Goal: Check status

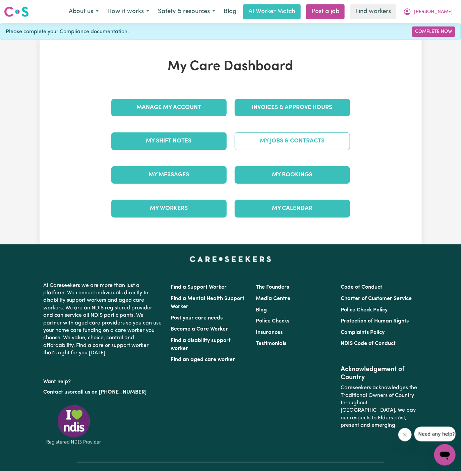
click at [296, 142] on link "My Jobs & Contracts" at bounding box center [292, 140] width 115 height 17
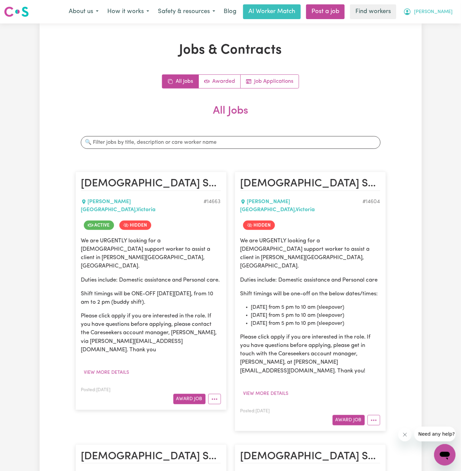
click at [450, 11] on button "[PERSON_NAME]" at bounding box center [428, 12] width 58 height 14
click at [447, 21] on link "My Dashboard" at bounding box center [430, 26] width 53 height 13
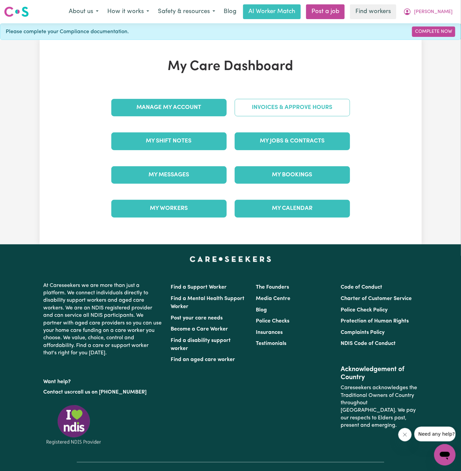
click at [313, 106] on link "Invoices & Approve Hours" at bounding box center [292, 107] width 115 height 17
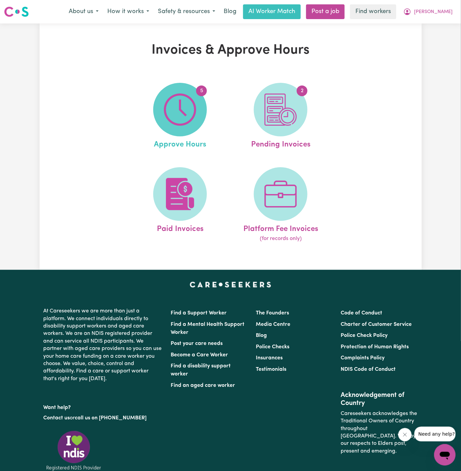
click at [165, 121] on img at bounding box center [180, 110] width 32 height 32
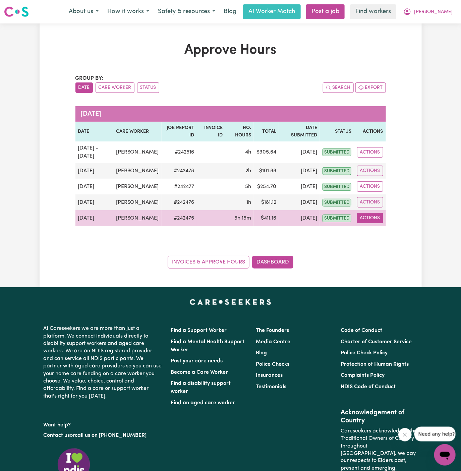
click at [376, 223] on button "Actions" at bounding box center [370, 218] width 26 height 10
click at [387, 240] on link "View Job Report" at bounding box center [385, 233] width 57 height 13
select select "pm"
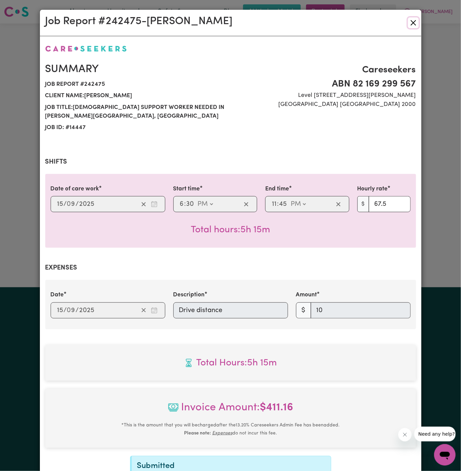
click at [415, 23] on button "Close" at bounding box center [413, 22] width 11 height 11
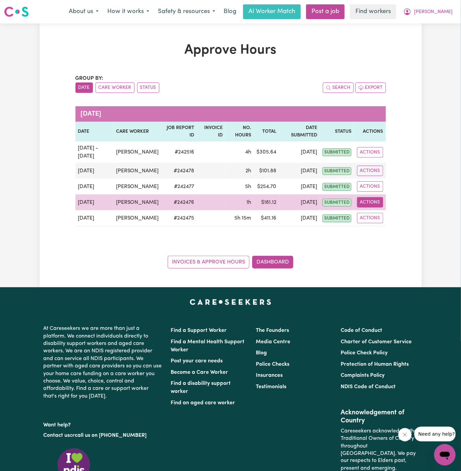
click at [378, 208] on button "Actions" at bounding box center [370, 202] width 26 height 10
click at [381, 224] on link "View Job Report" at bounding box center [385, 217] width 57 height 13
select select "pm"
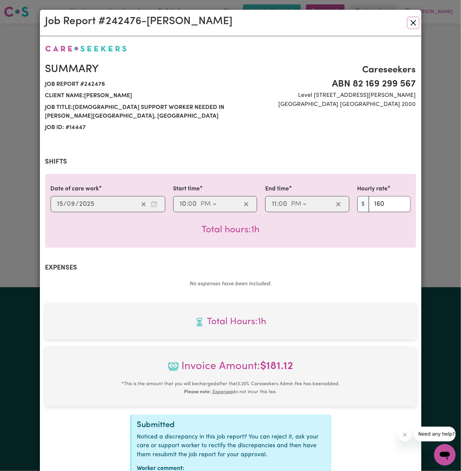
click at [414, 24] on button "Close" at bounding box center [413, 22] width 11 height 11
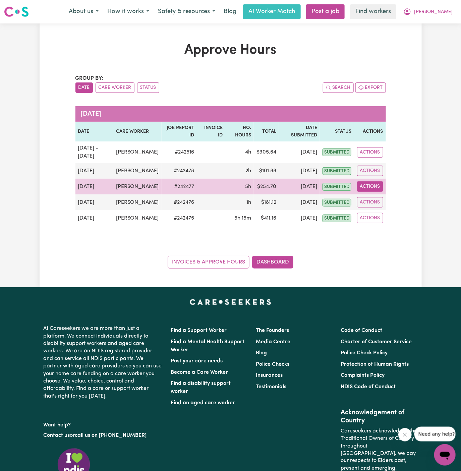
click at [372, 192] on button "Actions" at bounding box center [370, 186] width 26 height 10
click at [395, 205] on link "View Job Report" at bounding box center [385, 201] width 57 height 13
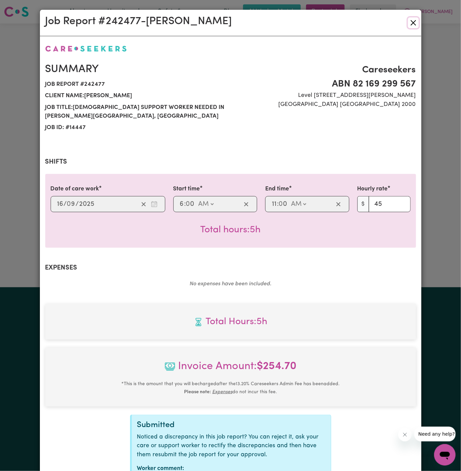
click at [413, 25] on button "Close" at bounding box center [413, 22] width 11 height 11
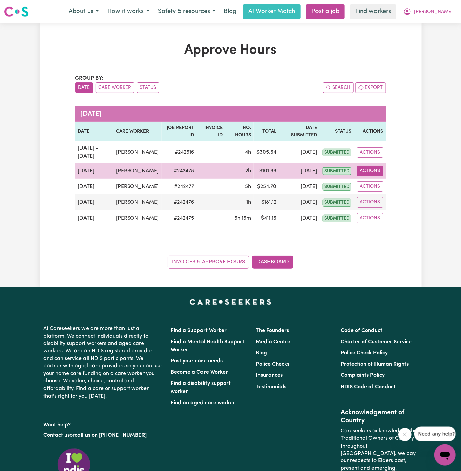
click at [372, 172] on button "Actions" at bounding box center [370, 171] width 26 height 10
click at [390, 185] on link "View Job Report" at bounding box center [385, 185] width 57 height 13
select select "pm"
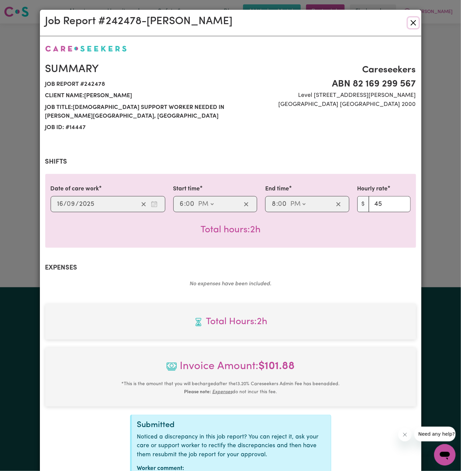
click at [417, 20] on button "Close" at bounding box center [413, 22] width 11 height 11
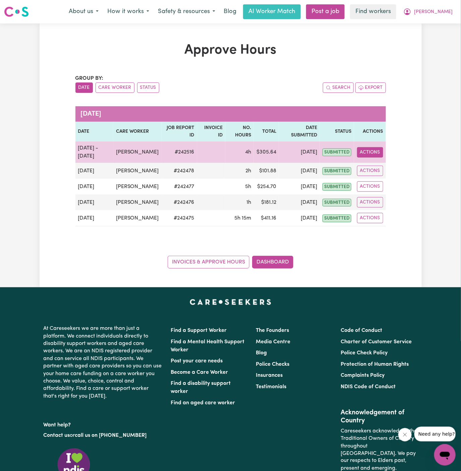
click at [369, 153] on button "Actions" at bounding box center [370, 152] width 26 height 10
click at [384, 167] on link "View Job Report" at bounding box center [385, 167] width 57 height 13
select select "pm"
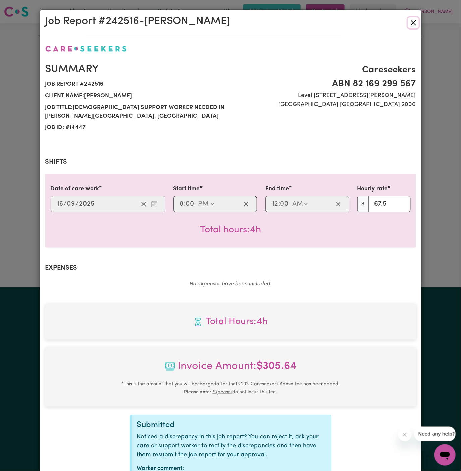
click at [414, 22] on button "Close" at bounding box center [413, 22] width 11 height 11
